Goal: Find specific page/section: Find specific page/section

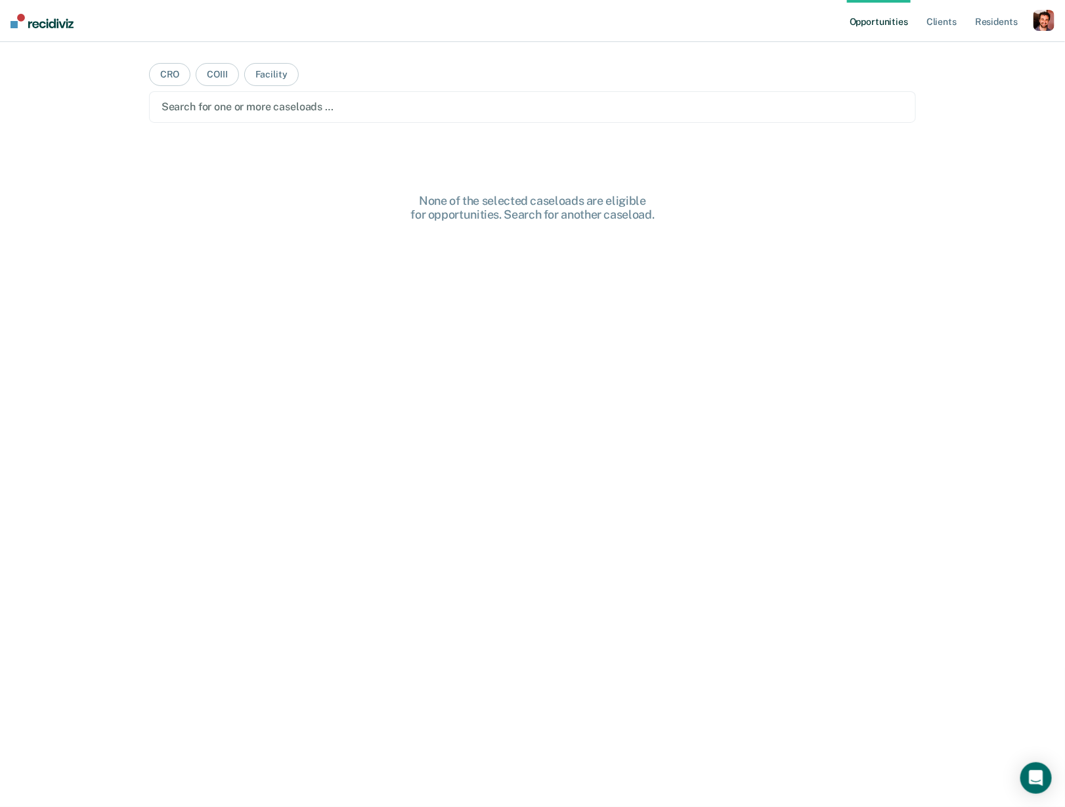
click at [1045, 20] on div "button" at bounding box center [1044, 20] width 21 height 21
click at [967, 51] on link "Profile" at bounding box center [992, 53] width 106 height 11
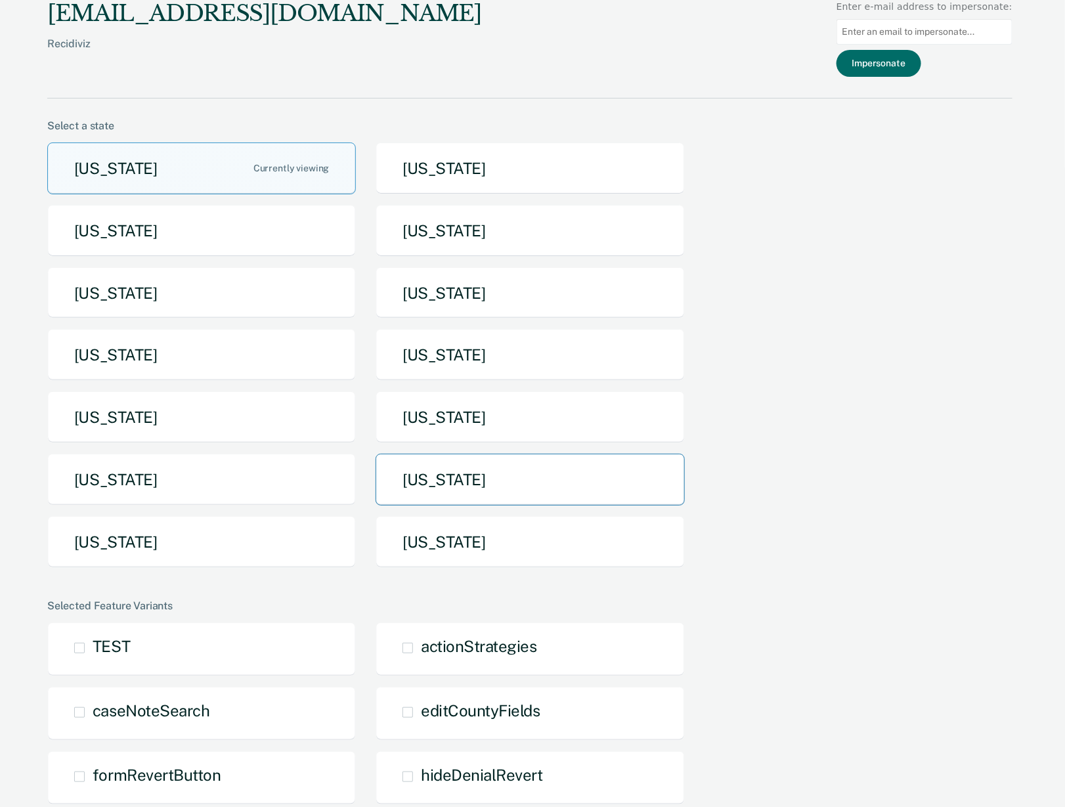
click at [438, 467] on button "[US_STATE]" at bounding box center [530, 480] width 309 height 52
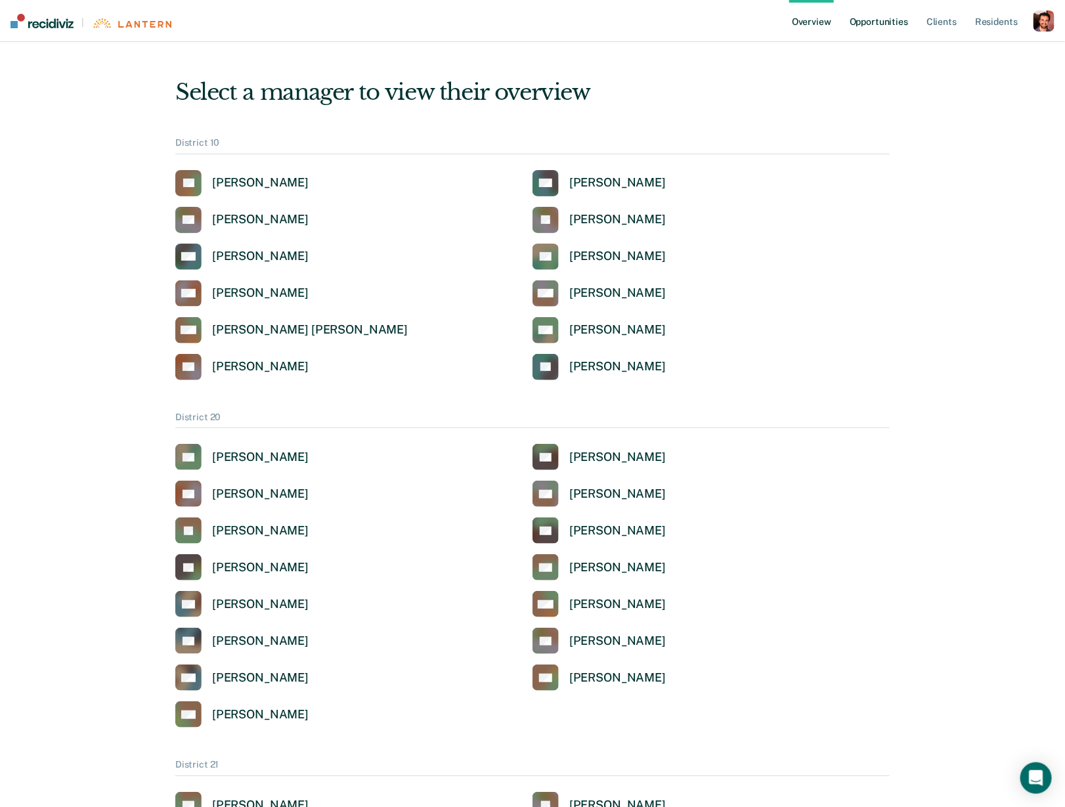
click at [884, 25] on link "Opportunities" at bounding box center [879, 21] width 64 height 42
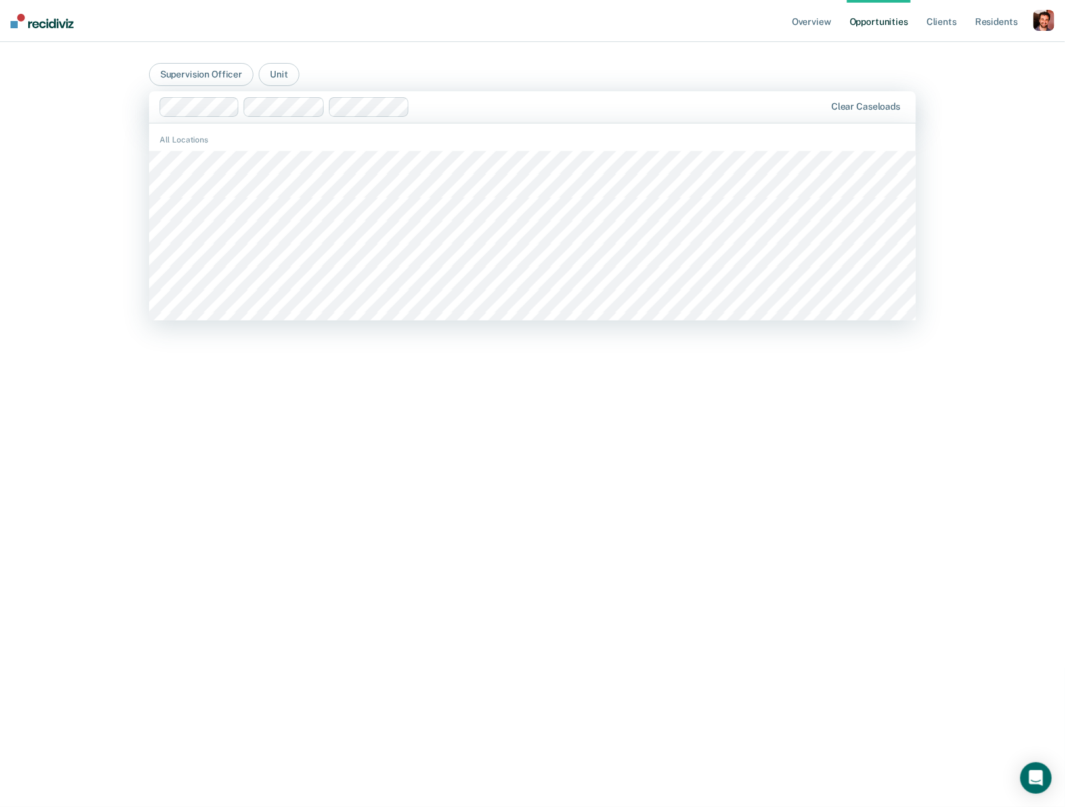
click at [443, 108] on div at bounding box center [620, 106] width 410 height 15
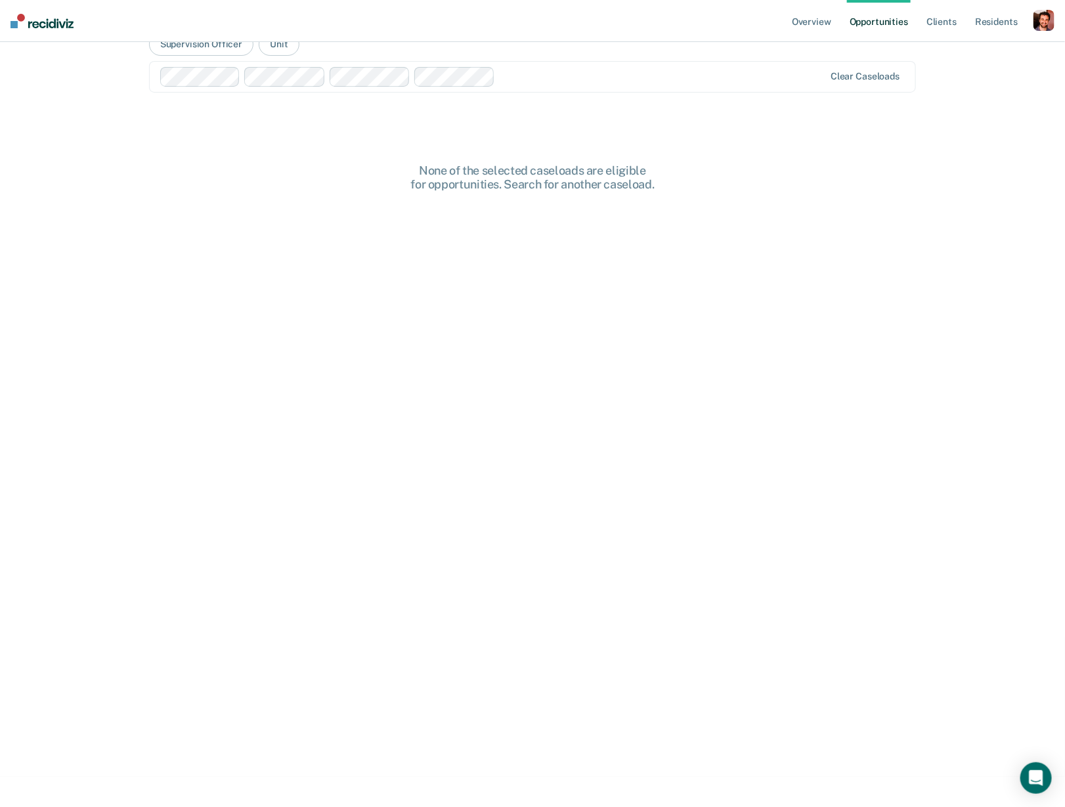
scroll to position [34, 0]
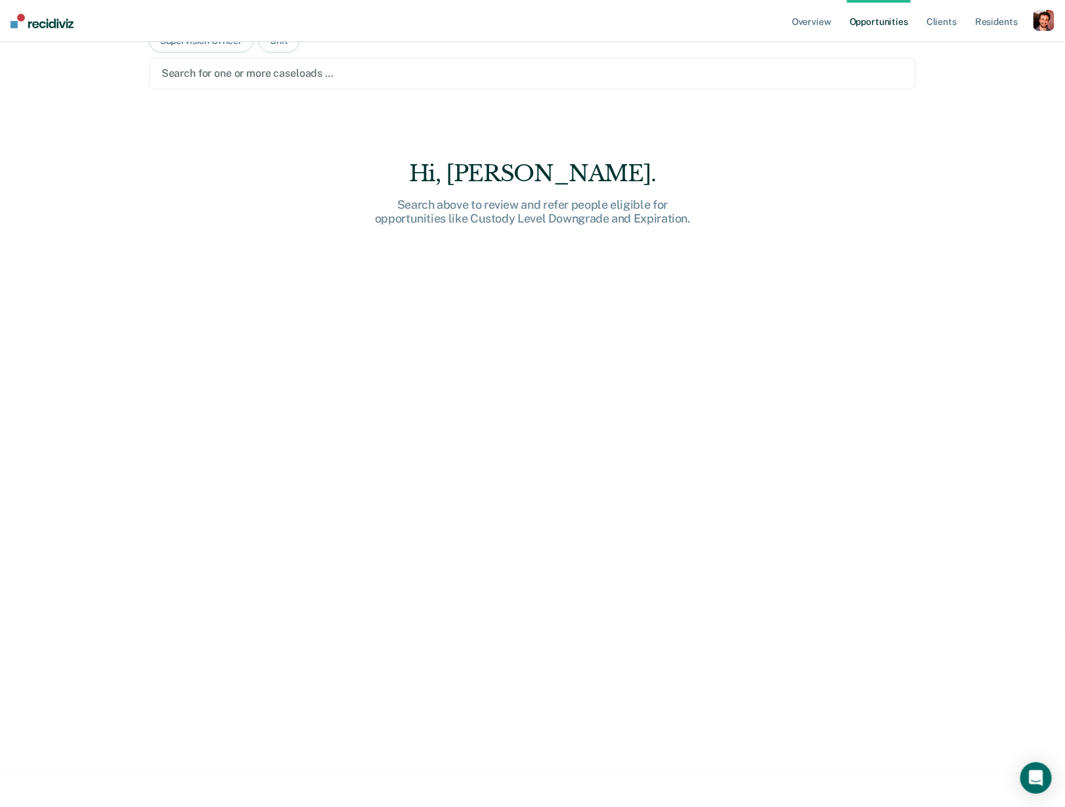
click at [573, 76] on div at bounding box center [533, 73] width 743 height 15
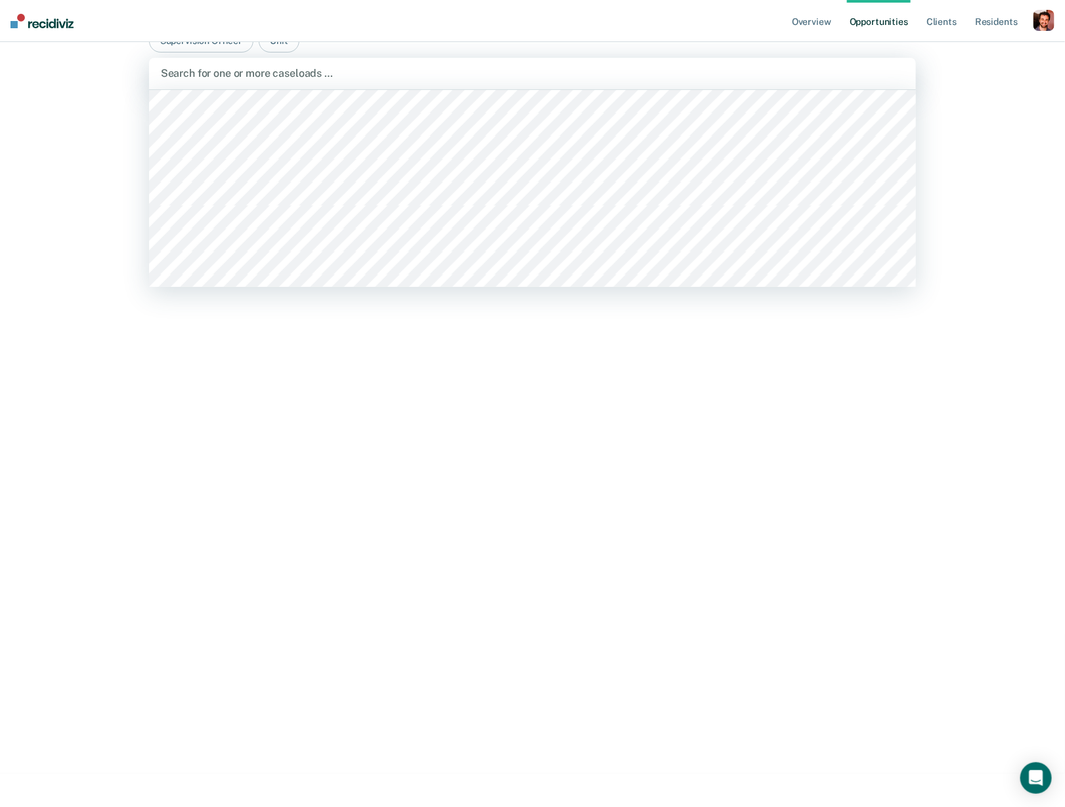
scroll to position [182, 0]
click at [472, 75] on div at bounding box center [536, 73] width 580 height 15
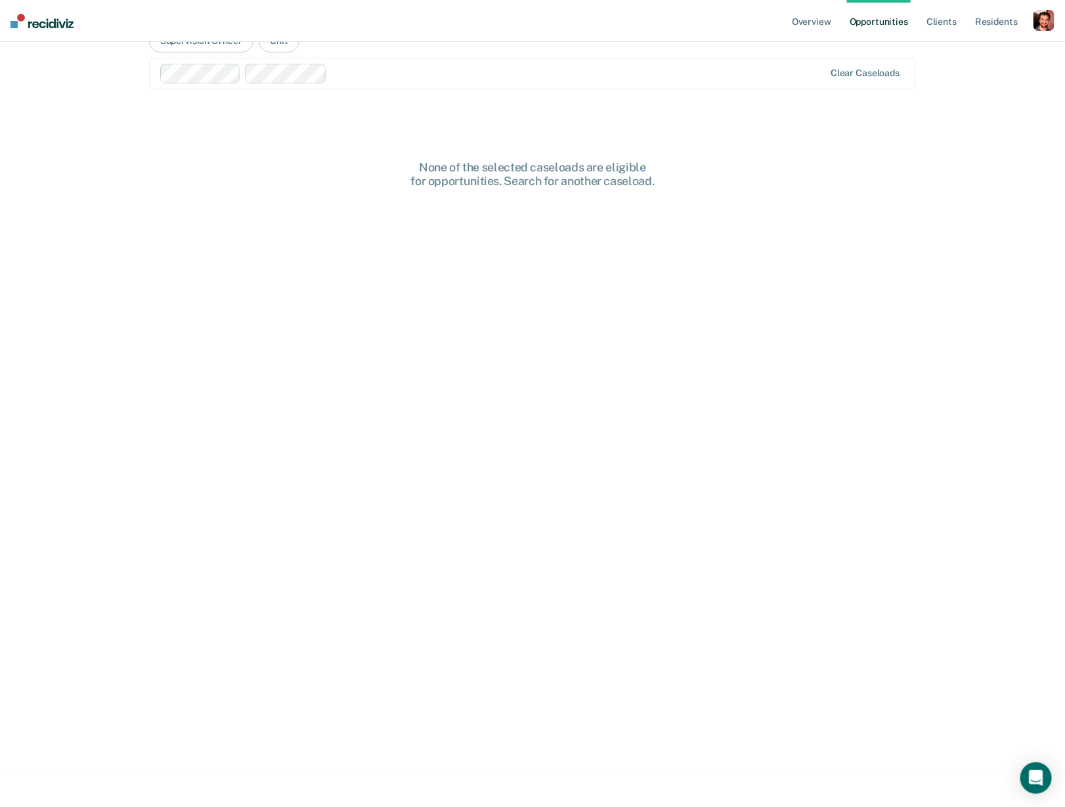
scroll to position [0, 0]
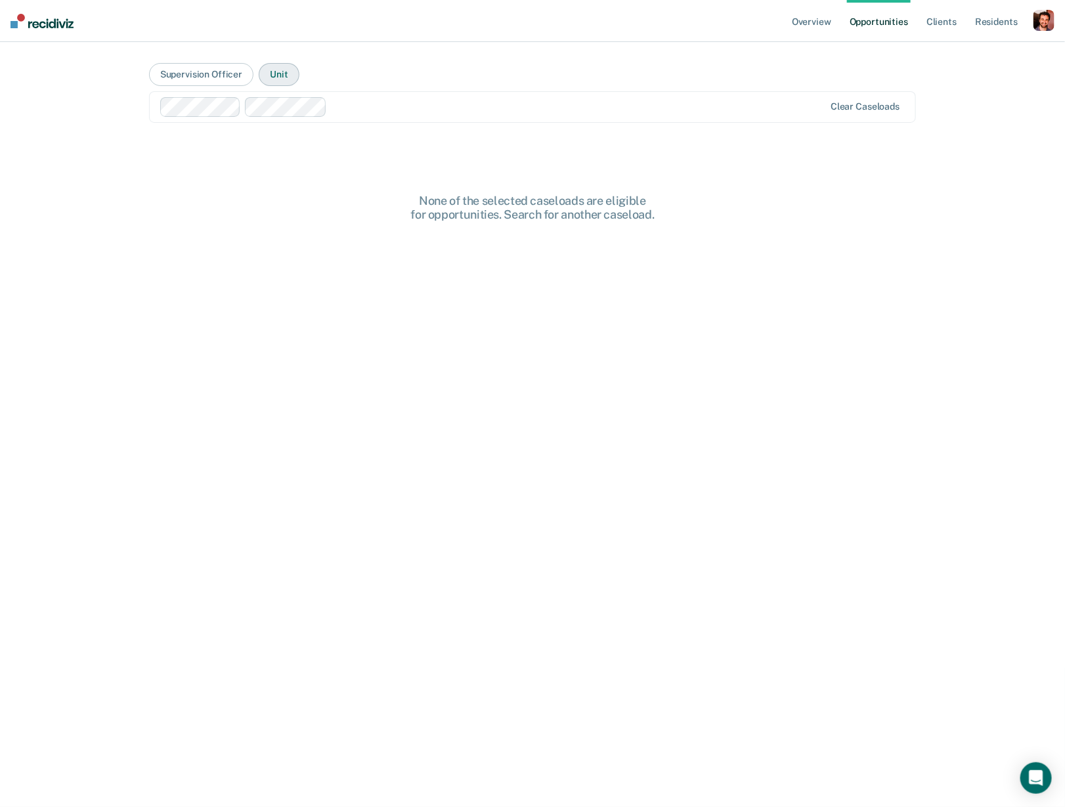
click at [285, 75] on button "Unit" at bounding box center [279, 74] width 40 height 23
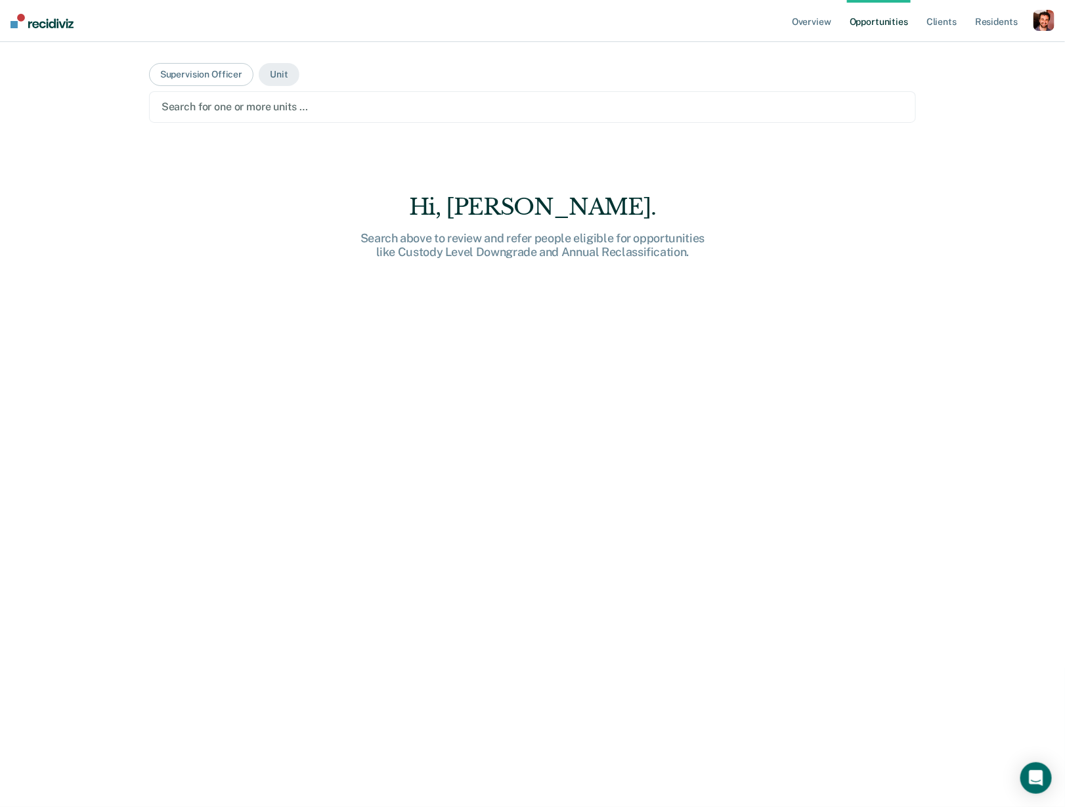
click at [1048, 22] on div "button" at bounding box center [1044, 20] width 21 height 21
click at [965, 51] on link "Profile" at bounding box center [992, 53] width 106 height 11
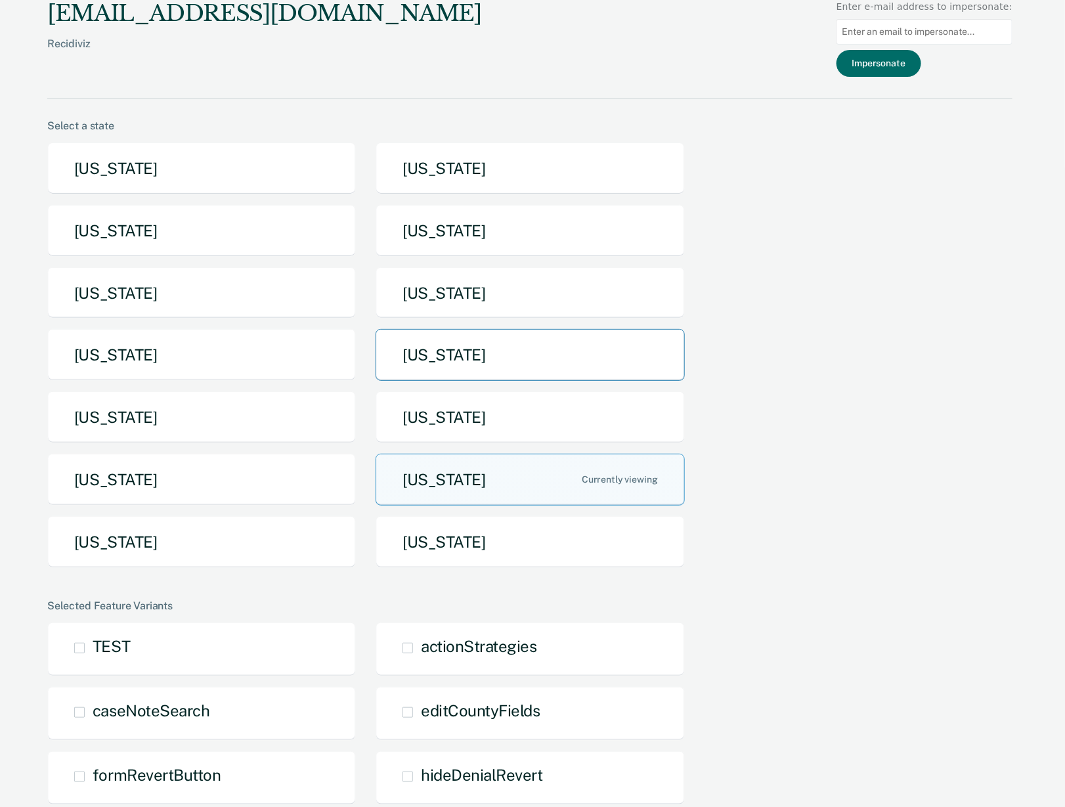
click at [426, 350] on button "[US_STATE]" at bounding box center [530, 355] width 309 height 52
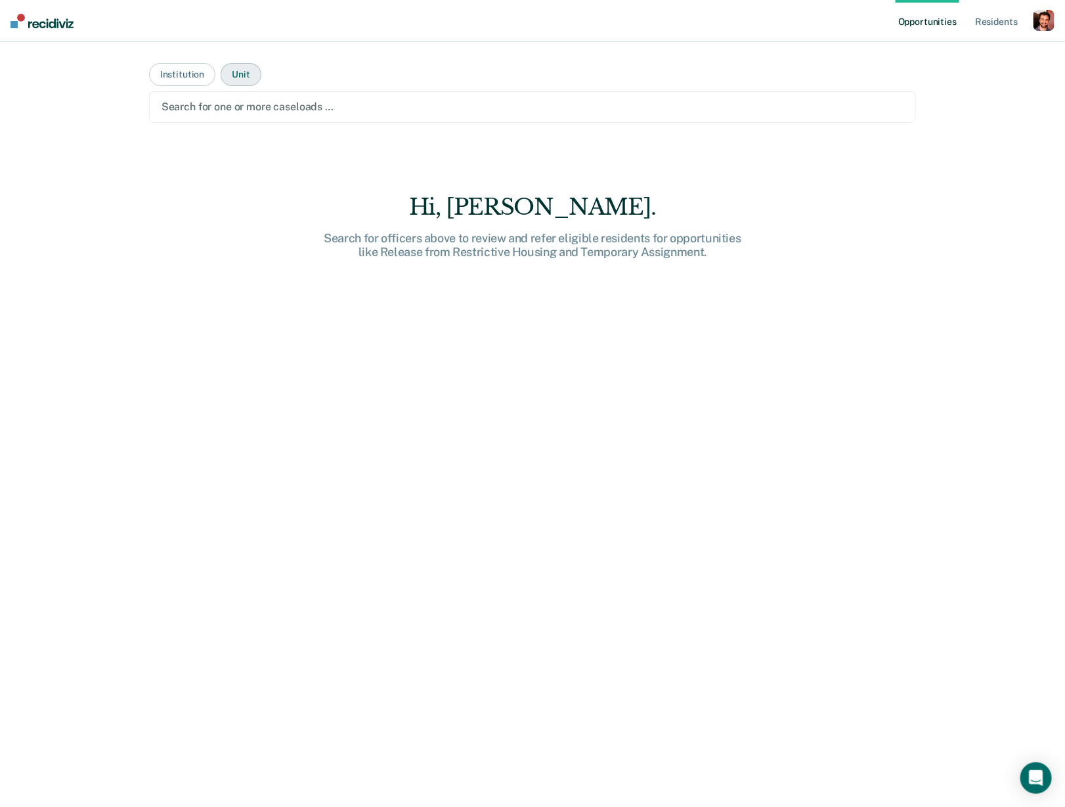
click at [232, 66] on button "Unit" at bounding box center [241, 74] width 40 height 23
click at [233, 102] on div at bounding box center [533, 106] width 743 height 15
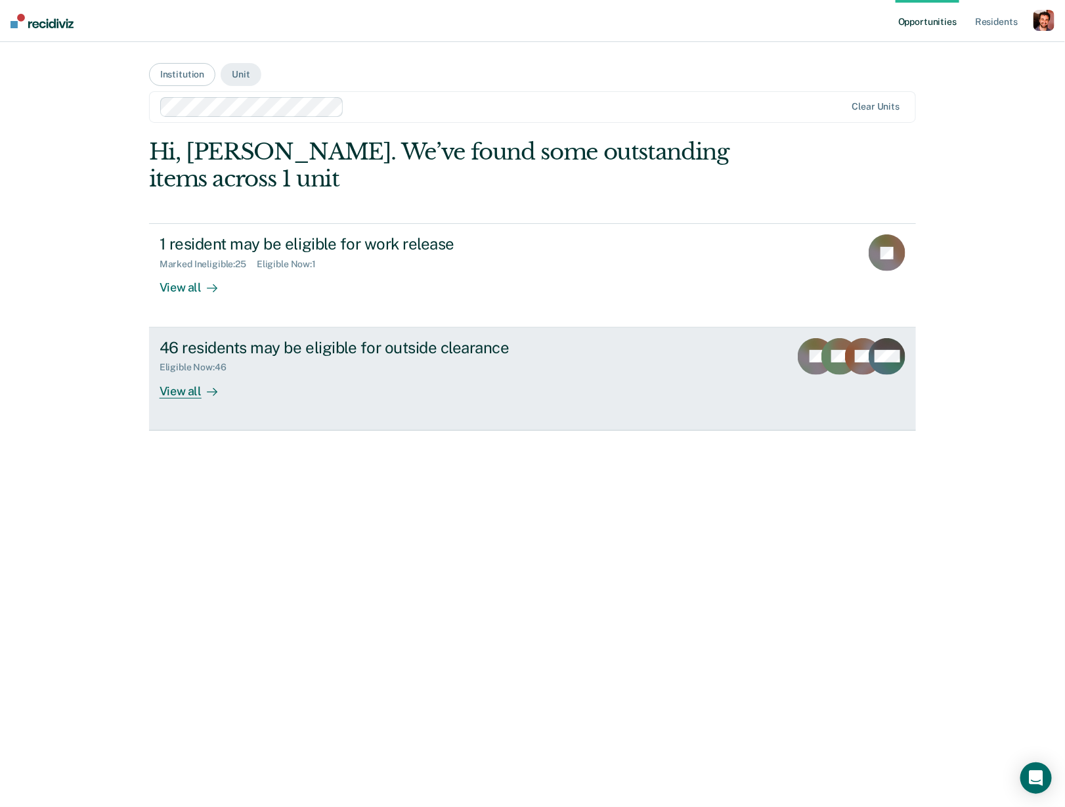
click at [326, 339] on div "46 residents may be eligible for outside clearance" at bounding box center [390, 347] width 461 height 19
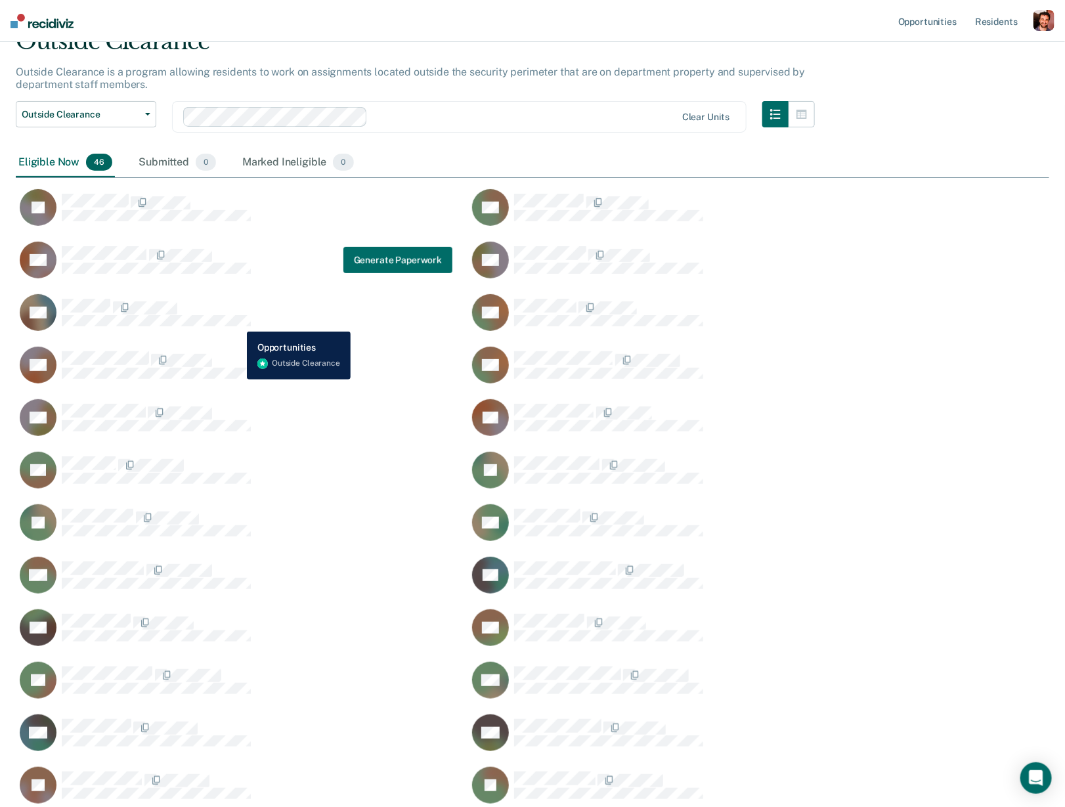
scroll to position [64, 0]
